Goal: Transaction & Acquisition: Purchase product/service

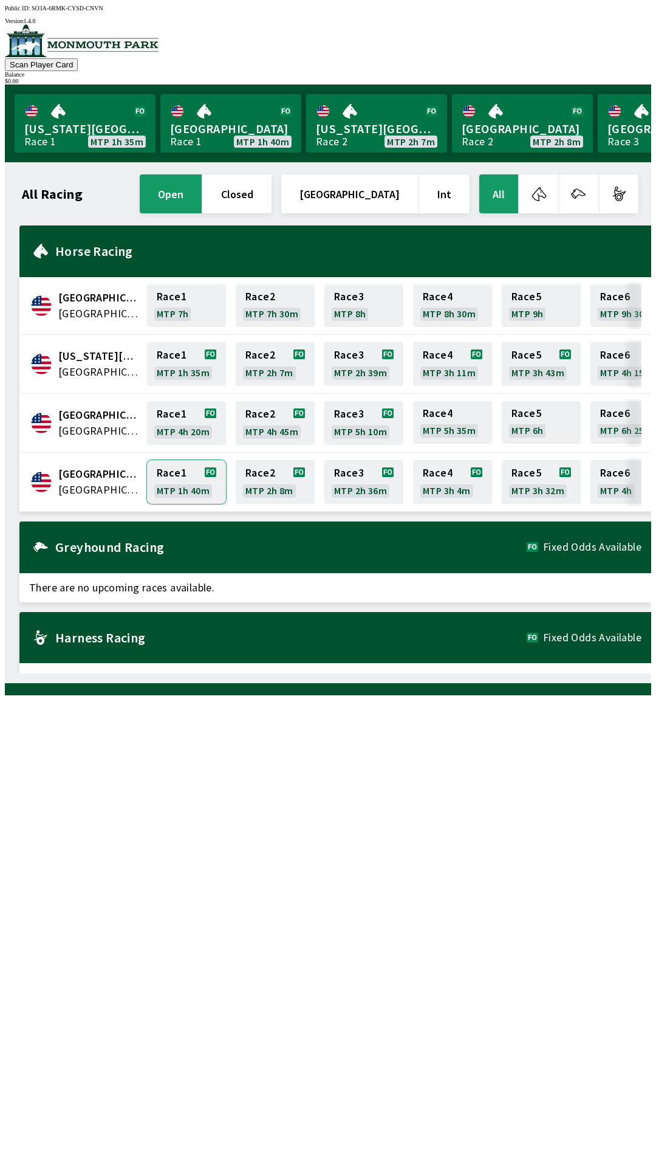
click at [179, 483] on link "Race 1 MTP 1h 40m" at bounding box center [186, 482] width 79 height 44
click at [272, 193] on button "closed" at bounding box center [237, 193] width 69 height 39
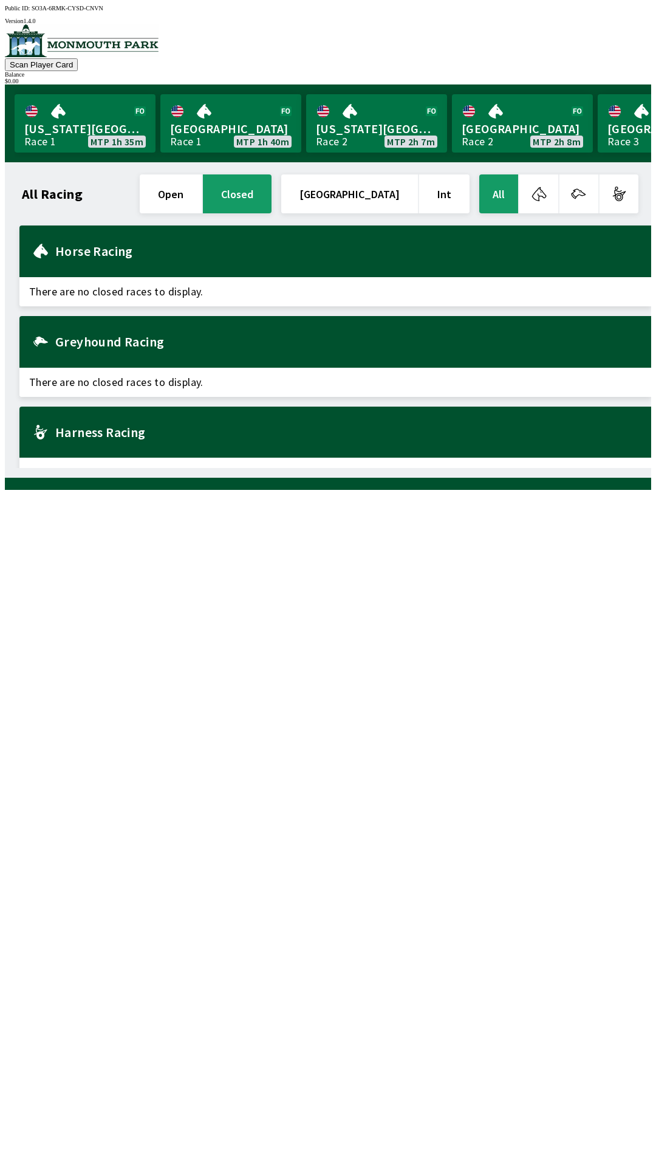
click at [272, 202] on button "closed" at bounding box center [237, 193] width 69 height 39
click at [500, 188] on button "All" at bounding box center [499, 193] width 39 height 39
click at [202, 191] on button "open" at bounding box center [171, 193] width 62 height 39
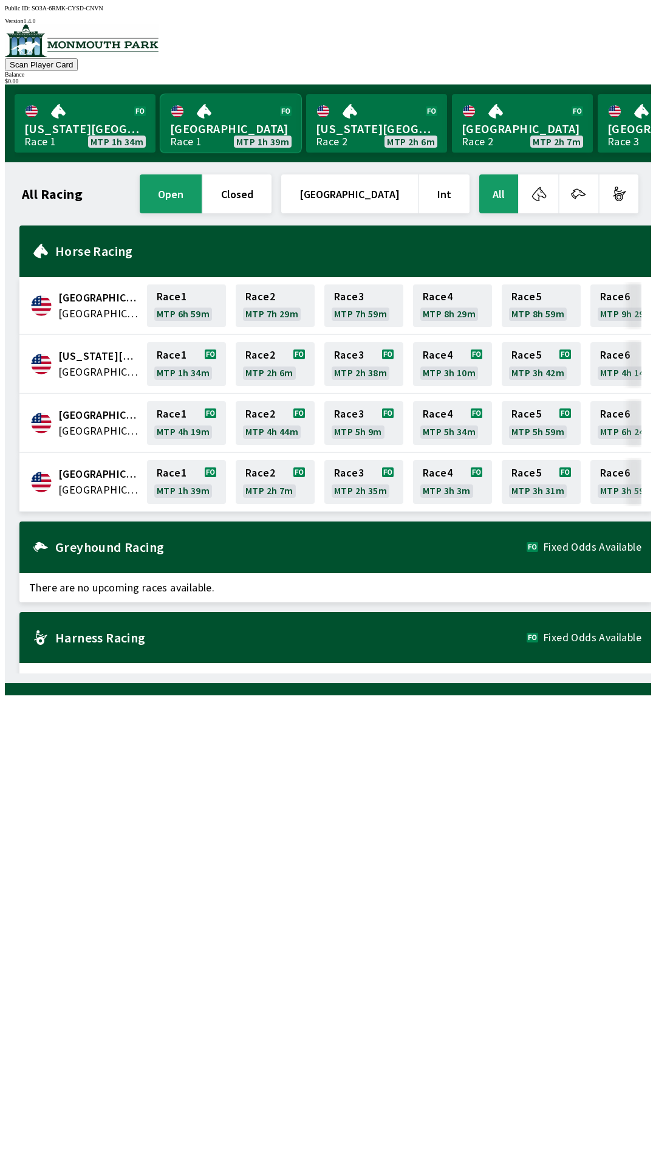
click at [242, 113] on link "[GEOGRAPHIC_DATA] Race 1 MTP 1h 39m" at bounding box center [230, 123] width 141 height 58
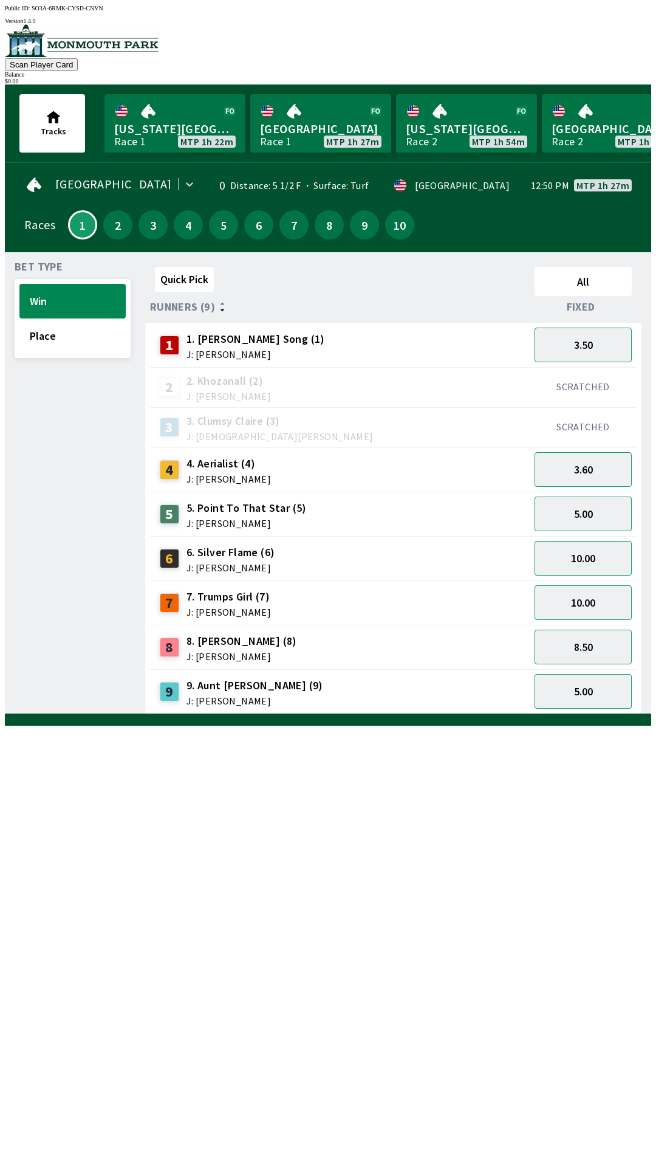
click at [441, 714] on div "Quick Pick All Runners (9) Fixed 1 1. [PERSON_NAME] Song (1) J: [PERSON_NAME] 3…" at bounding box center [398, 488] width 506 height 452
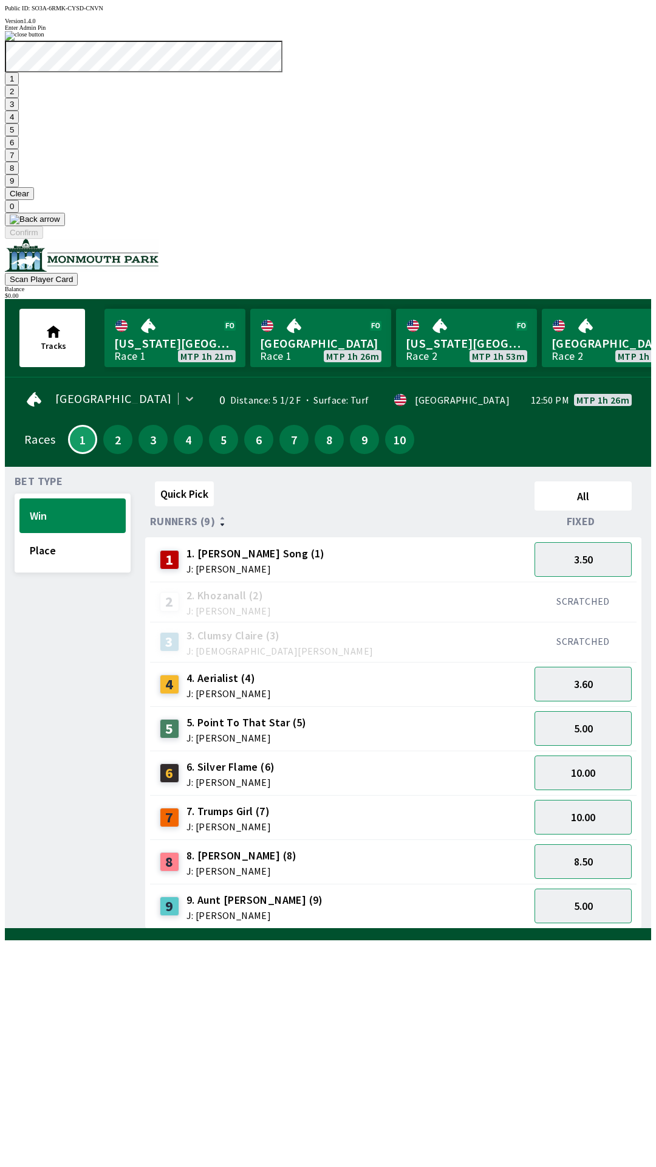
click at [19, 85] on button "1" at bounding box center [12, 78] width 14 height 13
click at [19, 187] on button "9" at bounding box center [12, 180] width 14 height 13
click at [19, 162] on button "7" at bounding box center [12, 155] width 14 height 13
